Goal: Task Accomplishment & Management: Use online tool/utility

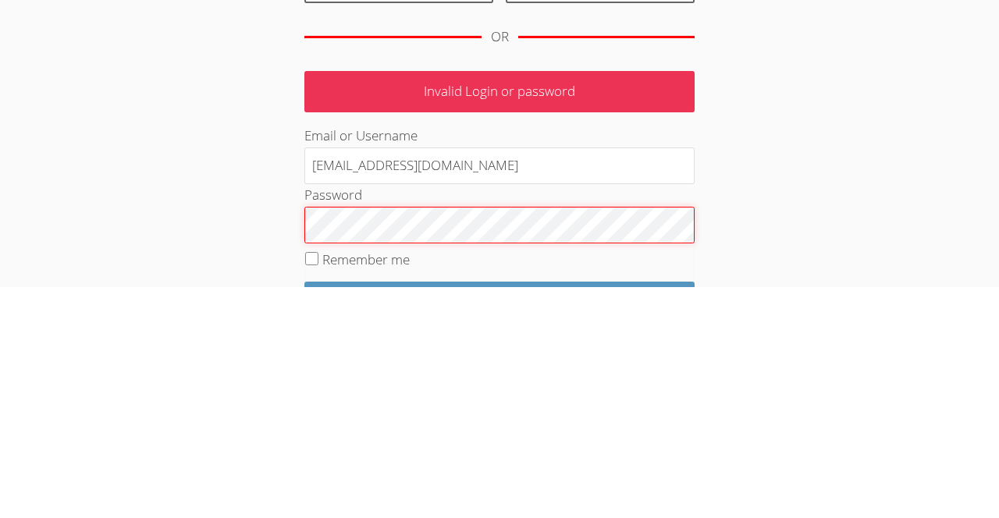
scroll to position [69, 0]
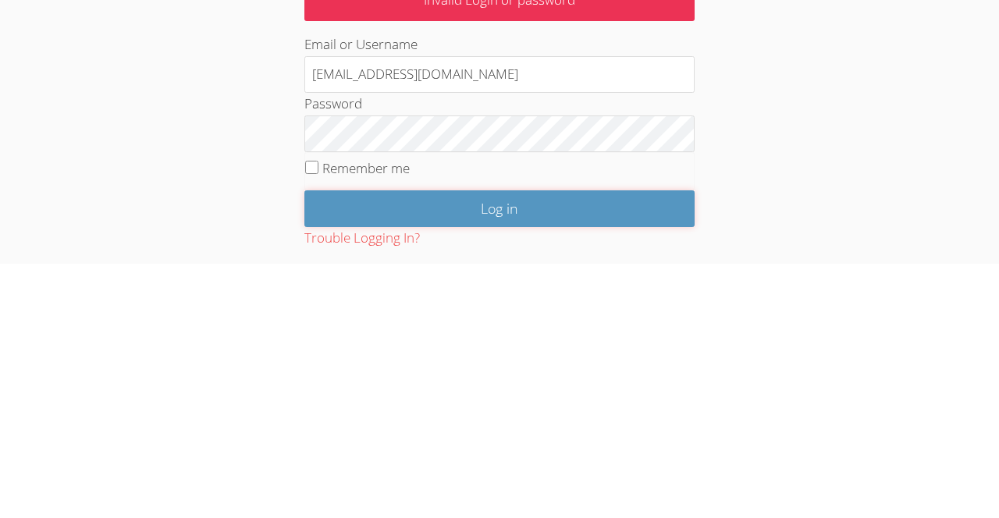
click at [500, 462] on input "Log in" at bounding box center [499, 463] width 390 height 37
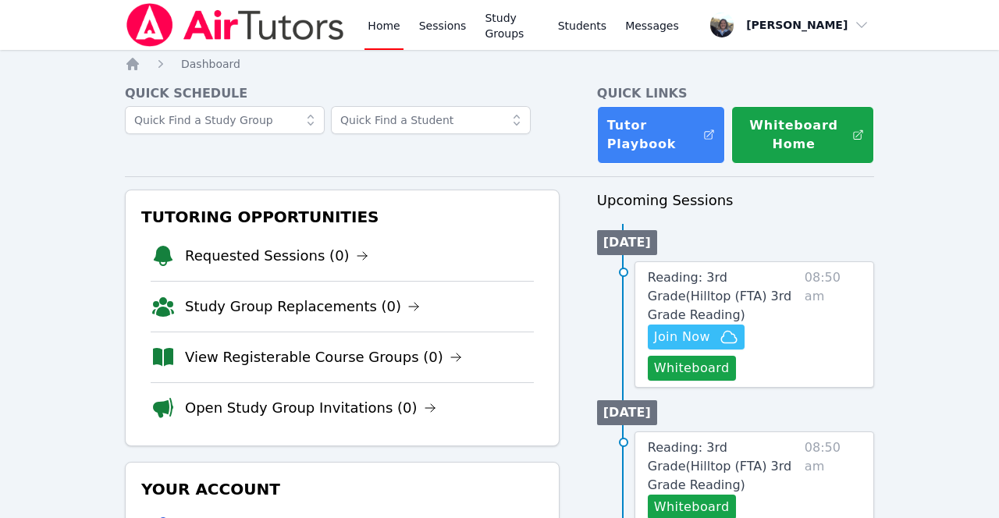
click at [710, 328] on span "Join Now" at bounding box center [696, 337] width 84 height 19
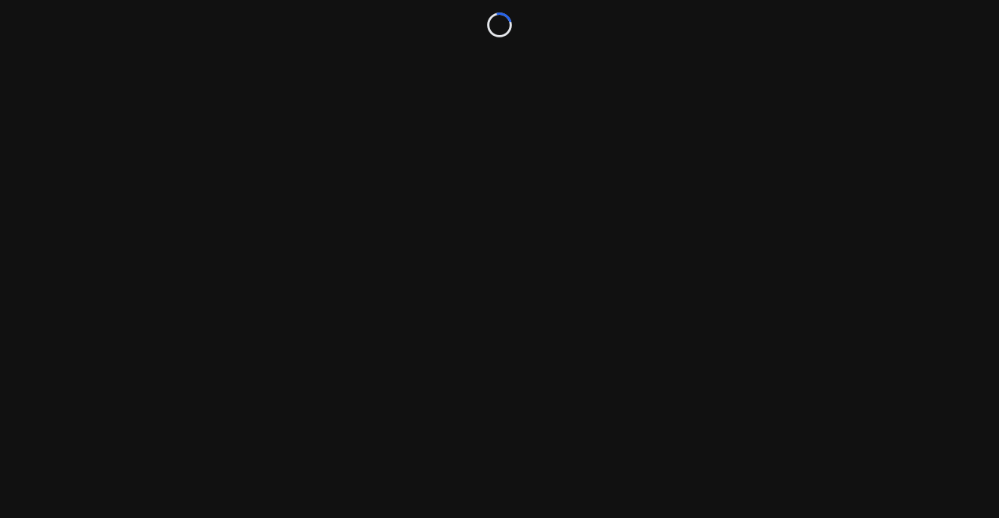
click at [2, 495] on div "Loading..." at bounding box center [499, 259] width 999 height 518
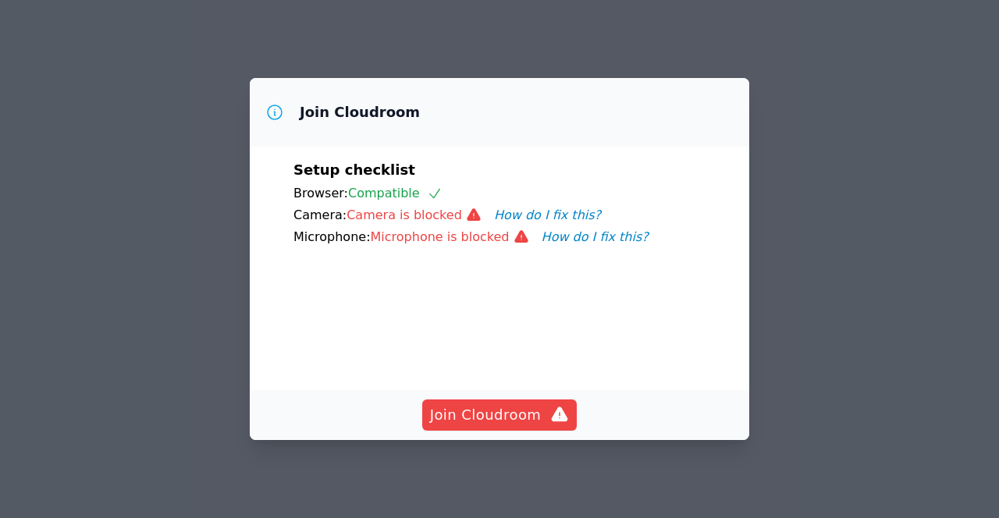
click at [518, 206] on button "How do I fix this?" at bounding box center [547, 215] width 107 height 19
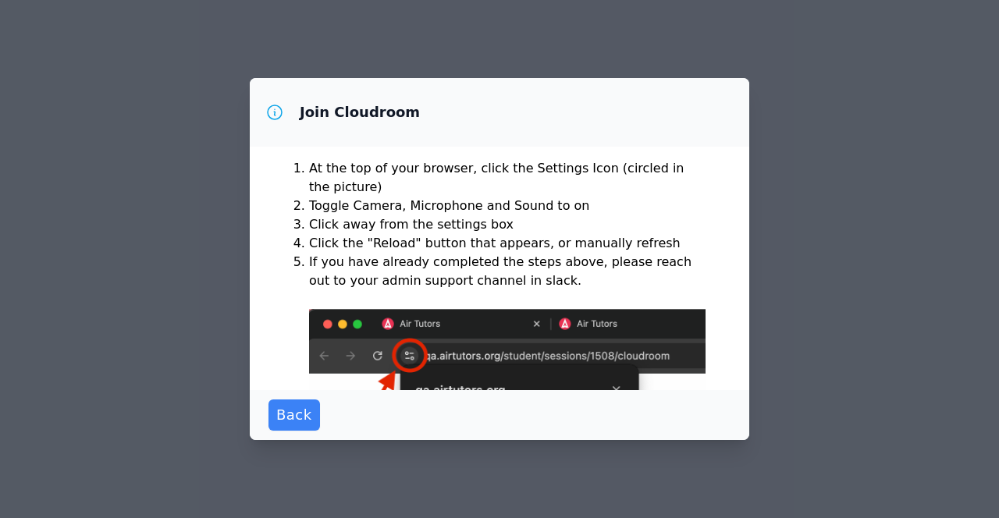
click at [290, 426] on span "Back" at bounding box center [294, 415] width 36 height 22
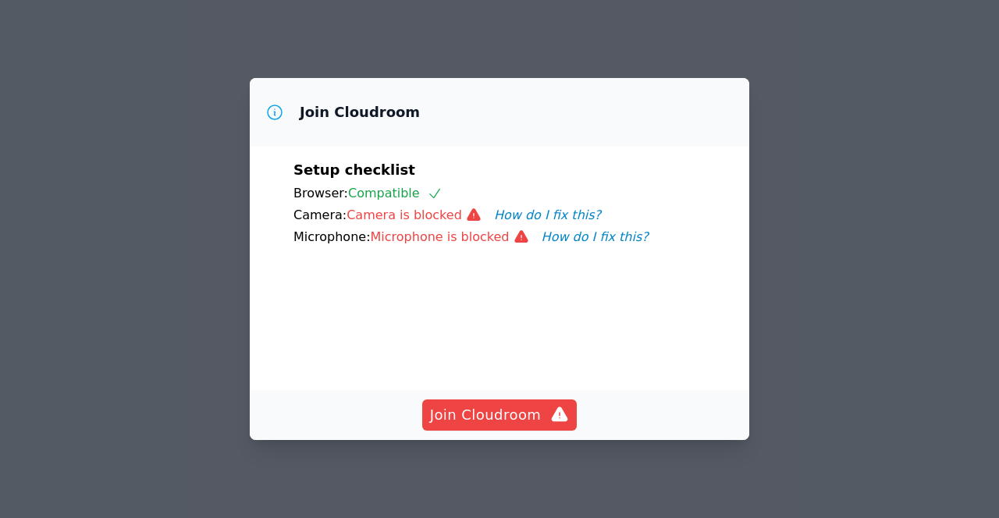
click at [507, 426] on span "Join Cloudroom" at bounding box center [500, 415] width 140 height 22
